Goal: Check status: Check status

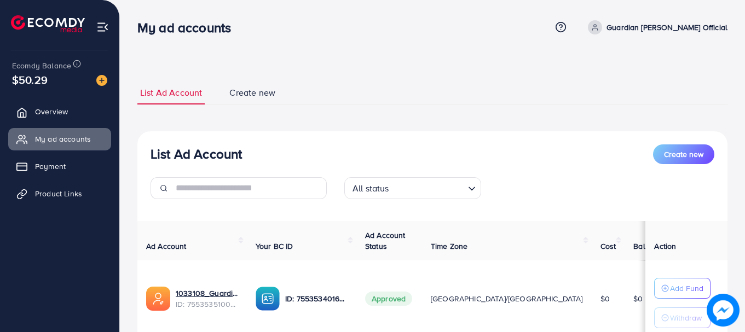
scroll to position [84, 0]
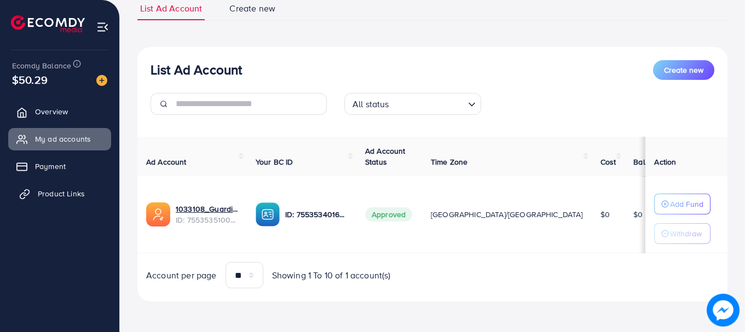
click at [80, 195] on span "Product Links" at bounding box center [61, 193] width 47 height 11
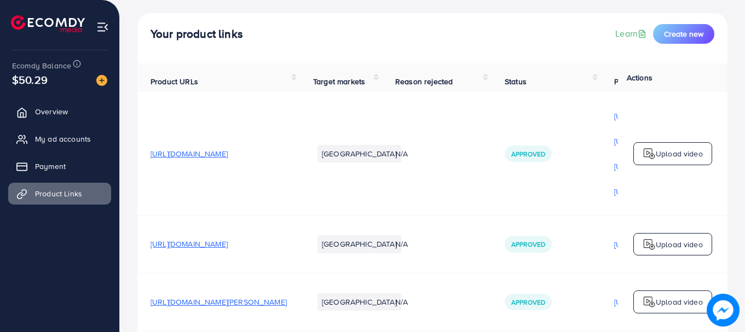
scroll to position [109, 0]
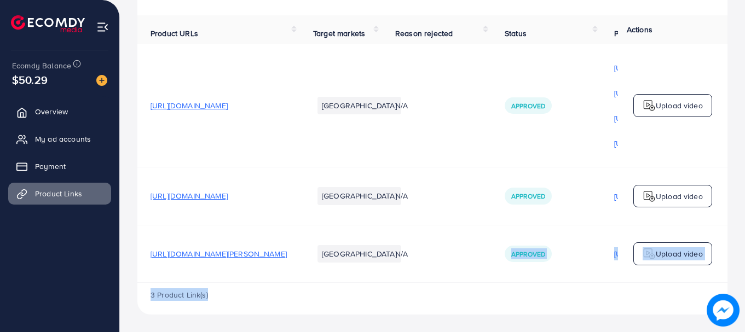
drag, startPoint x: 503, startPoint y: 279, endPoint x: 563, endPoint y: 290, distance: 61.2
click at [563, 290] on div "Product URLs Target markets Reason rejected Status Product video Status video A…" at bounding box center [432, 164] width 590 height 299
click at [525, 295] on div "3 Product Link(s)" at bounding box center [432, 299] width 590 height 32
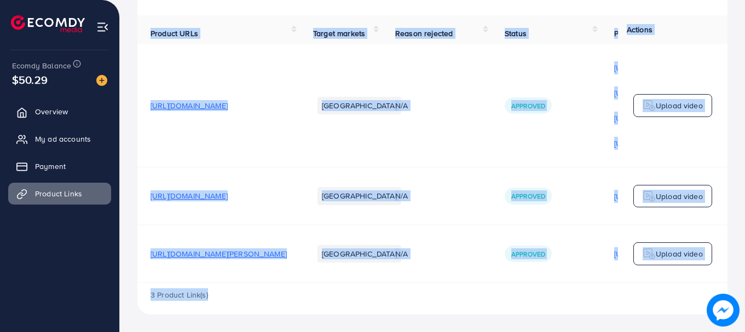
drag, startPoint x: 508, startPoint y: 282, endPoint x: 550, endPoint y: 283, distance: 42.2
click at [553, 283] on div "Product URLs Target markets Reason rejected Status Product video Status video A…" at bounding box center [432, 164] width 590 height 299
click at [521, 210] on td "Approved" at bounding box center [546, 196] width 109 height 57
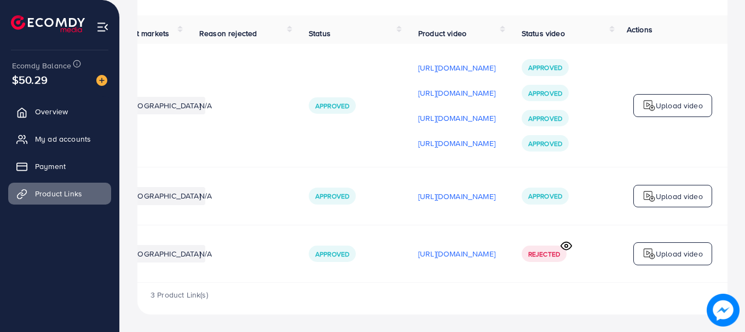
scroll to position [0, 277]
click at [564, 241] on icon at bounding box center [566, 245] width 11 height 11
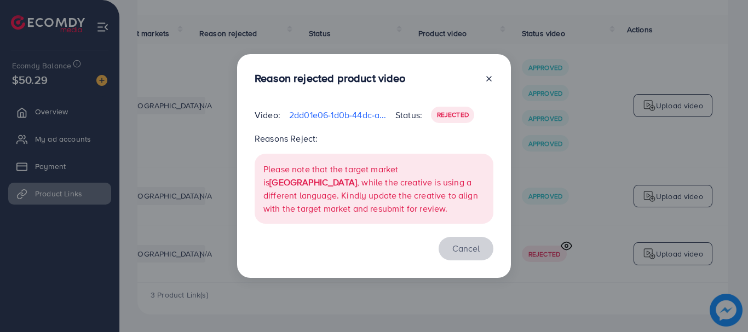
click at [471, 252] on button "Cancel" at bounding box center [466, 249] width 55 height 24
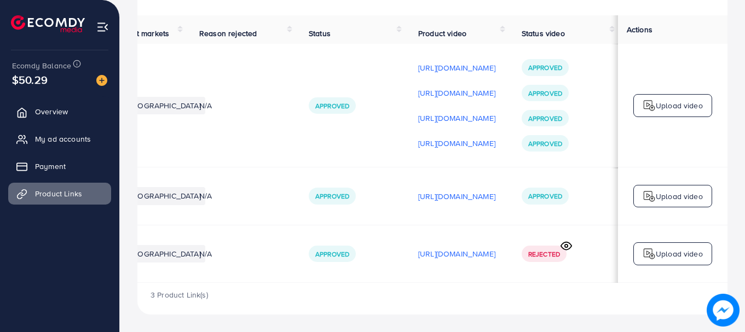
scroll to position [0, 274]
drag, startPoint x: 440, startPoint y: 243, endPoint x: 444, endPoint y: 247, distance: 5.8
click at [441, 246] on div "[URL][DOMAIN_NAME]" at bounding box center [456, 254] width 77 height 16
click at [445, 251] on p "[URL][DOMAIN_NAME]" at bounding box center [456, 253] width 77 height 13
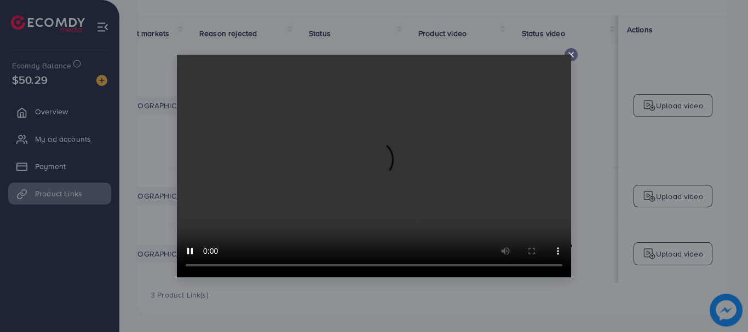
click at [460, 293] on div at bounding box center [374, 166] width 748 height 332
